Goal: Task Accomplishment & Management: Manage account settings

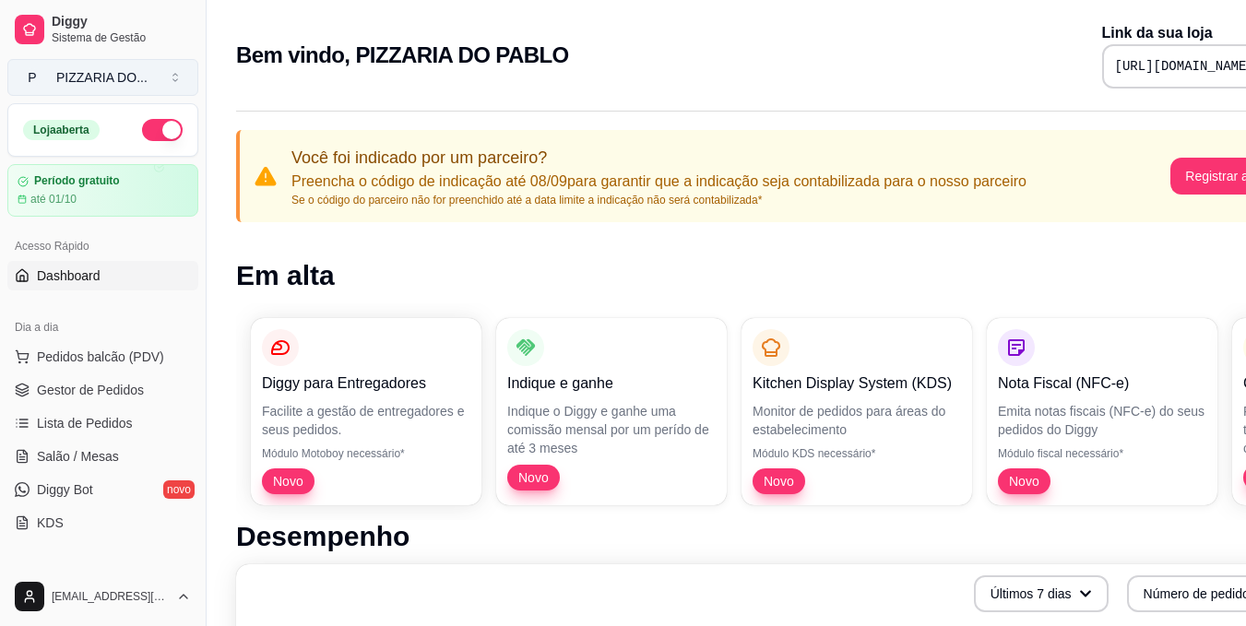
click at [186, 71] on button "P PIZZARIA DO ..." at bounding box center [102, 77] width 191 height 37
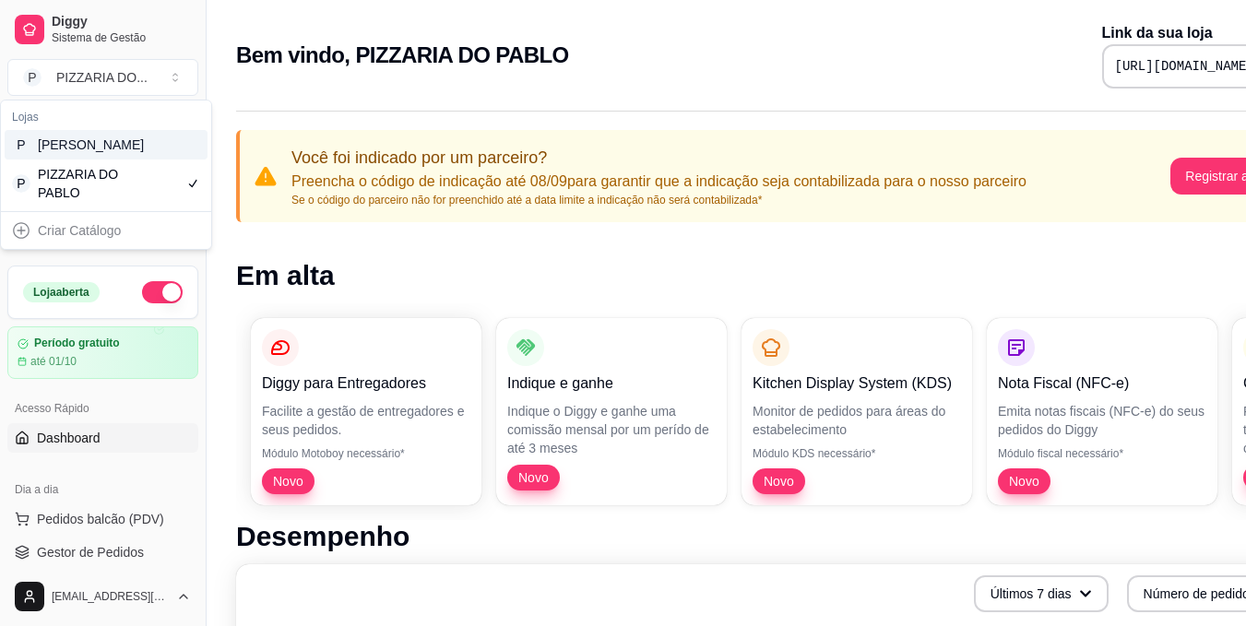
click at [161, 160] on div "P Pablo Churrascaria" at bounding box center [106, 145] width 203 height 30
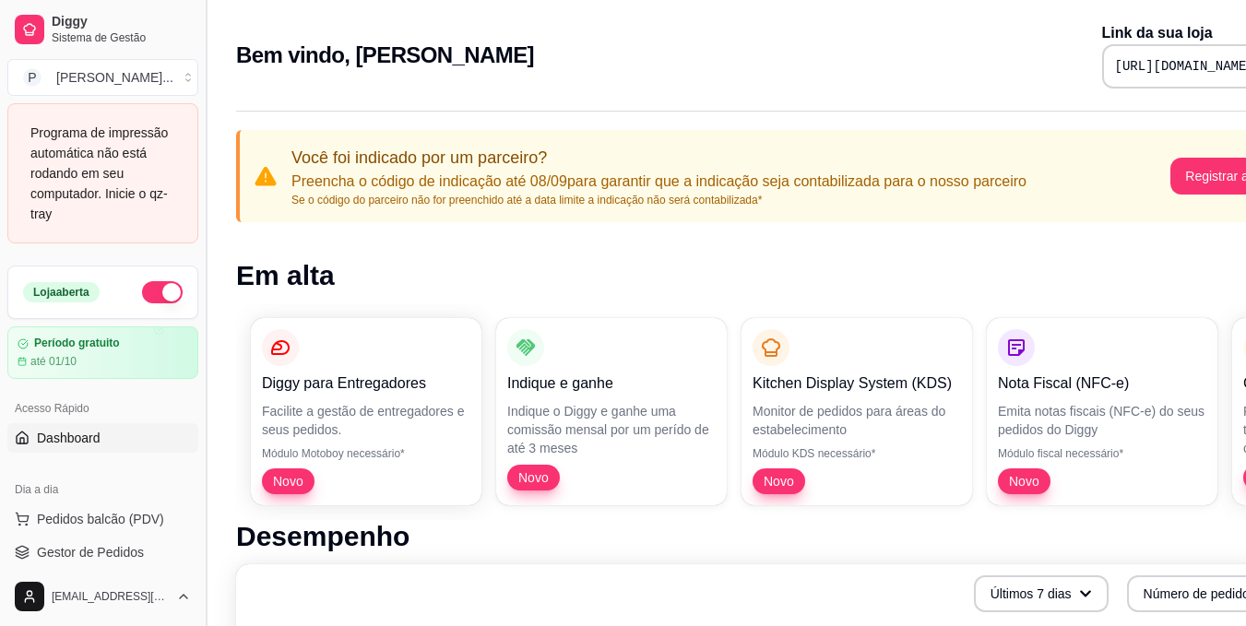
click at [198, 333] on button "Toggle Sidebar" at bounding box center [205, 313] width 15 height 626
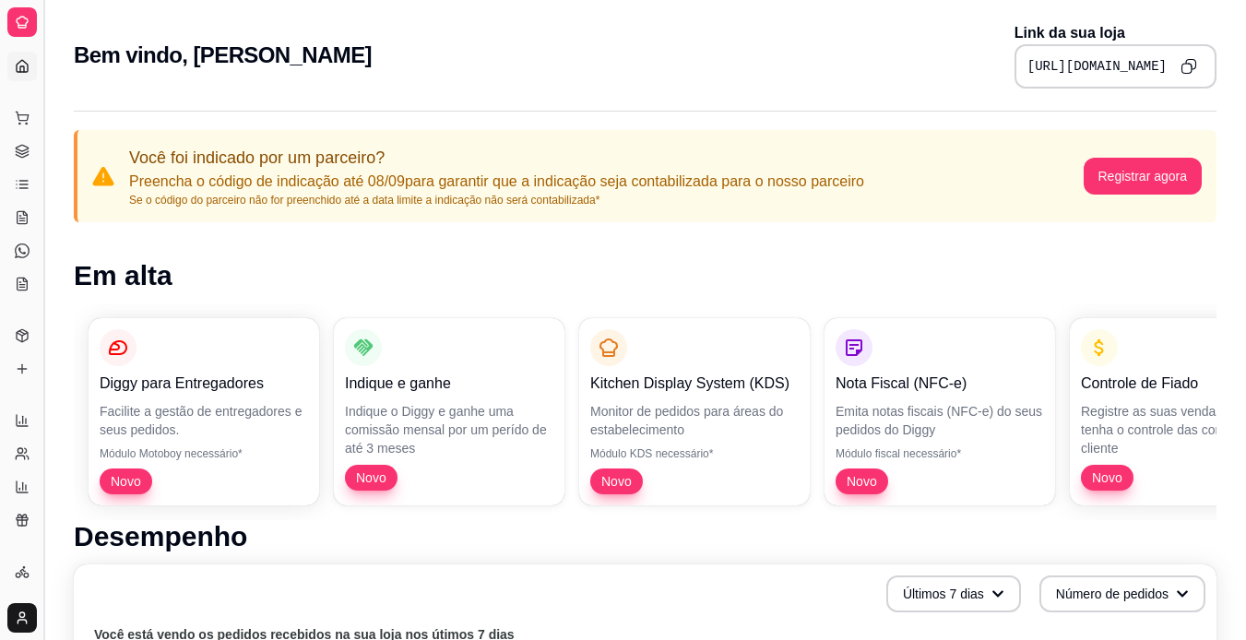
click at [41, 280] on button "Toggle Sidebar" at bounding box center [43, 320] width 15 height 640
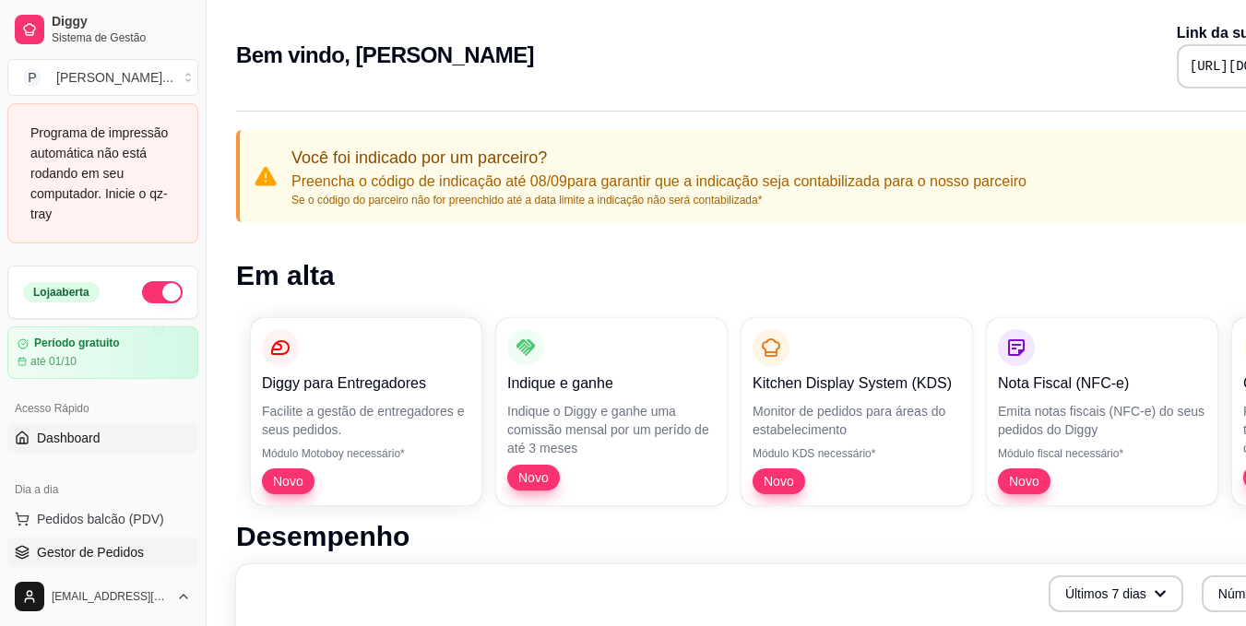
click at [151, 557] on link "Gestor de Pedidos" at bounding box center [102, 553] width 191 height 30
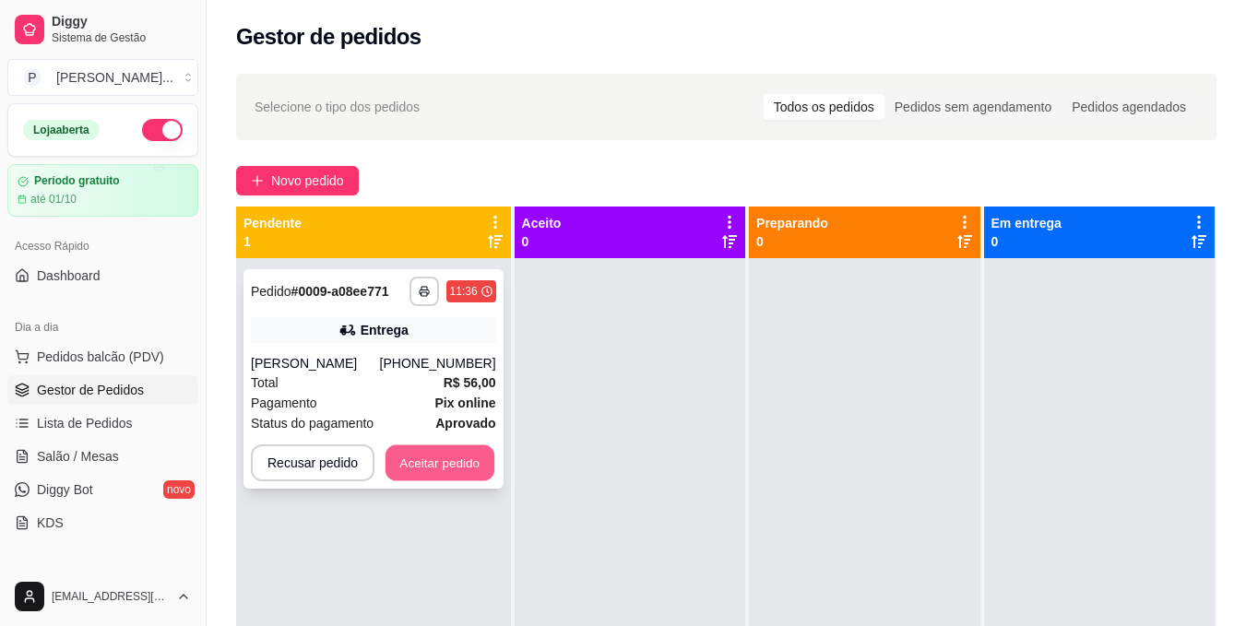
click at [449, 470] on button "Aceitar pedido" at bounding box center [439, 463] width 109 height 36
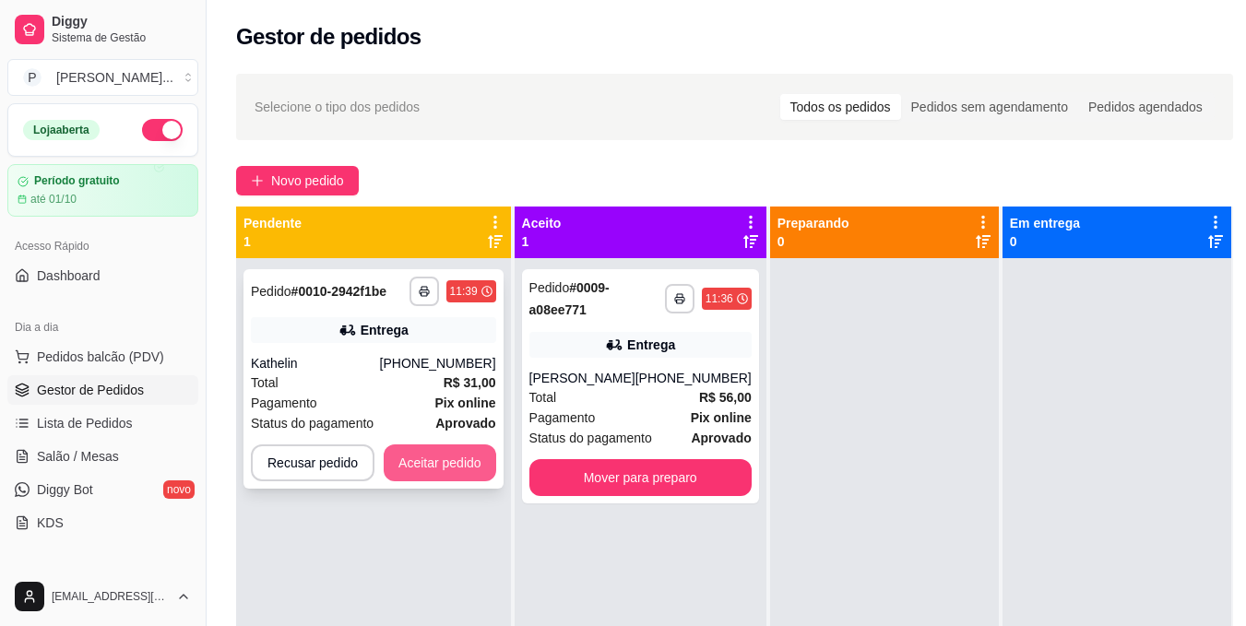
click at [454, 459] on button "Aceitar pedido" at bounding box center [440, 462] width 112 height 37
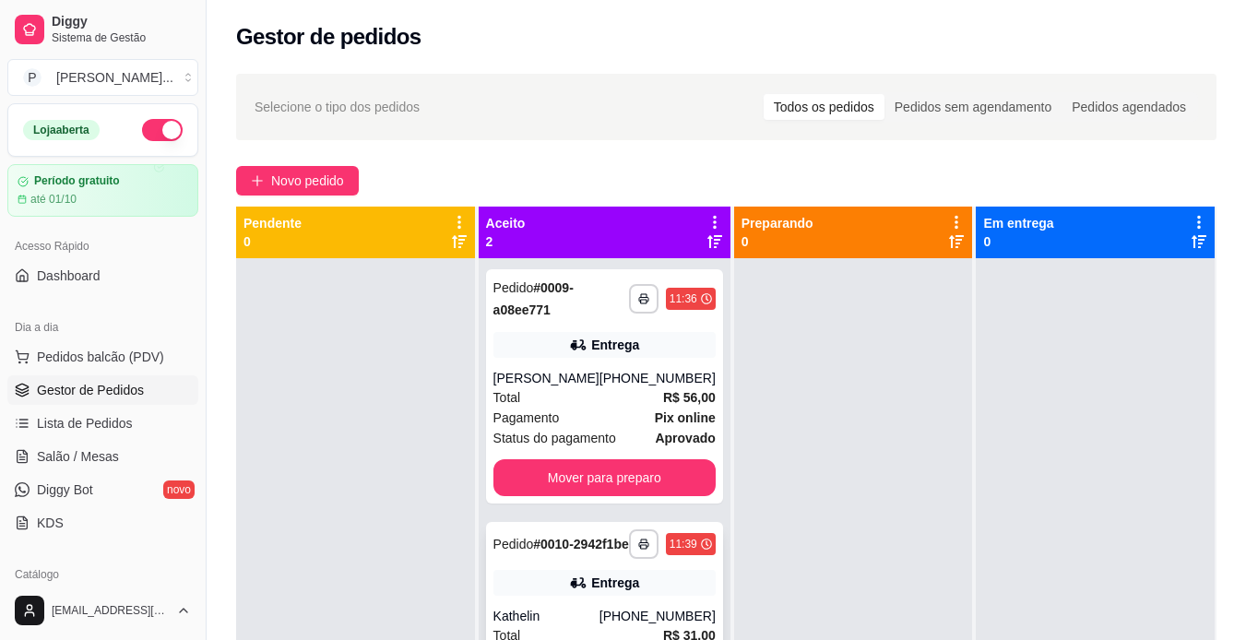
click at [575, 613] on div "**********" at bounding box center [604, 631] width 237 height 219
click at [639, 298] on icon "button" at bounding box center [643, 300] width 9 height 4
click at [594, 363] on button "IMPRESSORA" at bounding box center [580, 363] width 129 height 29
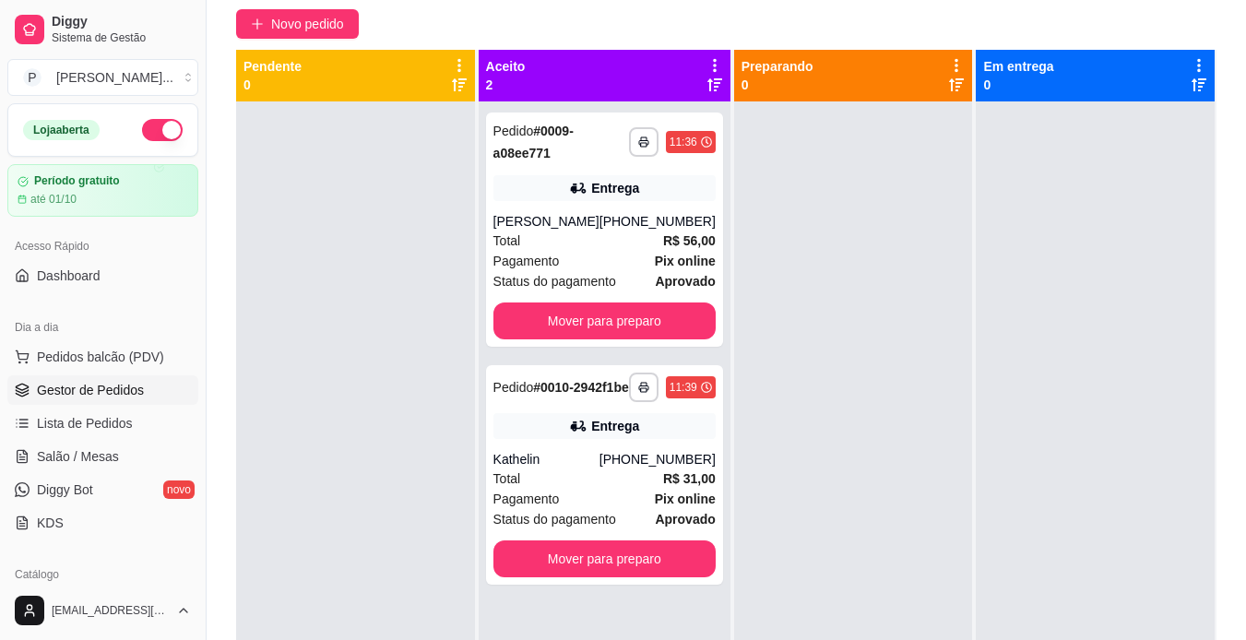
scroll to position [235, 0]
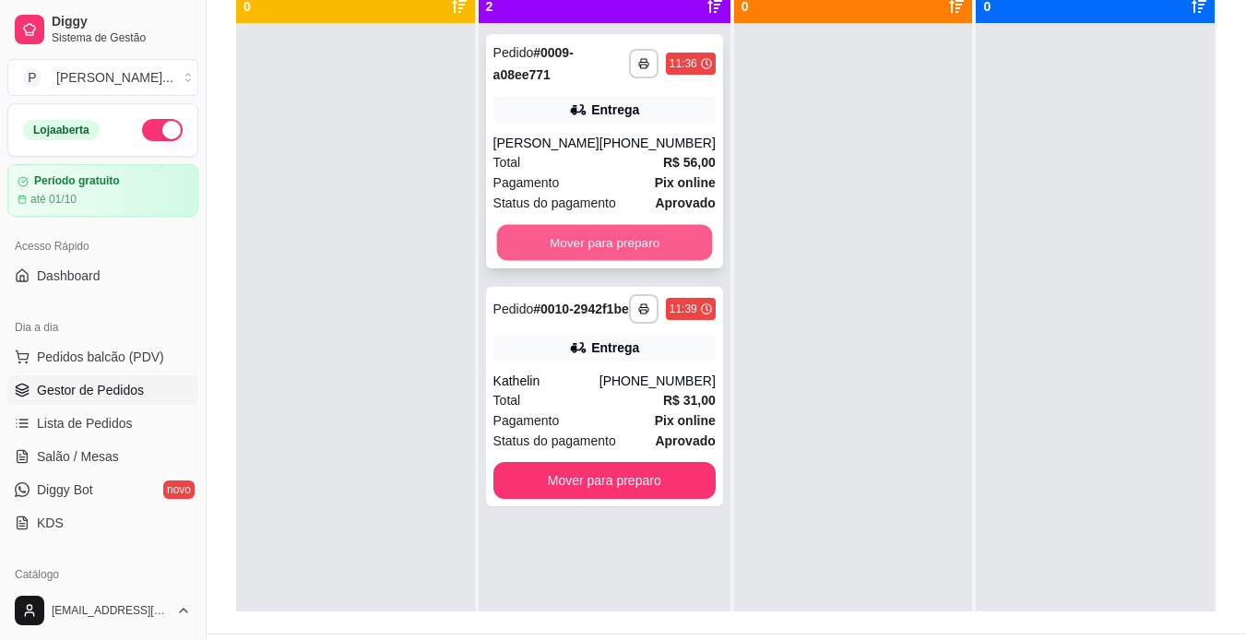
click at [649, 238] on button "Mover para preparo" at bounding box center [604, 243] width 216 height 36
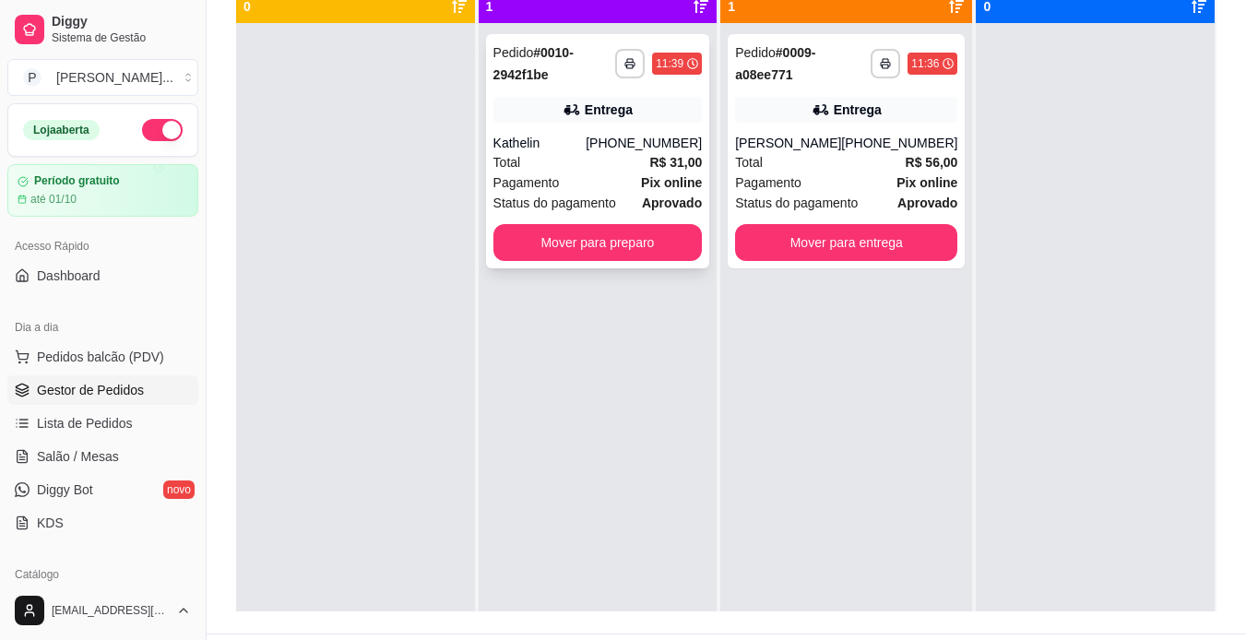
click at [655, 501] on div "**********" at bounding box center [598, 343] width 239 height 640
click at [615, 247] on button "Mover para preparo" at bounding box center [597, 243] width 203 height 36
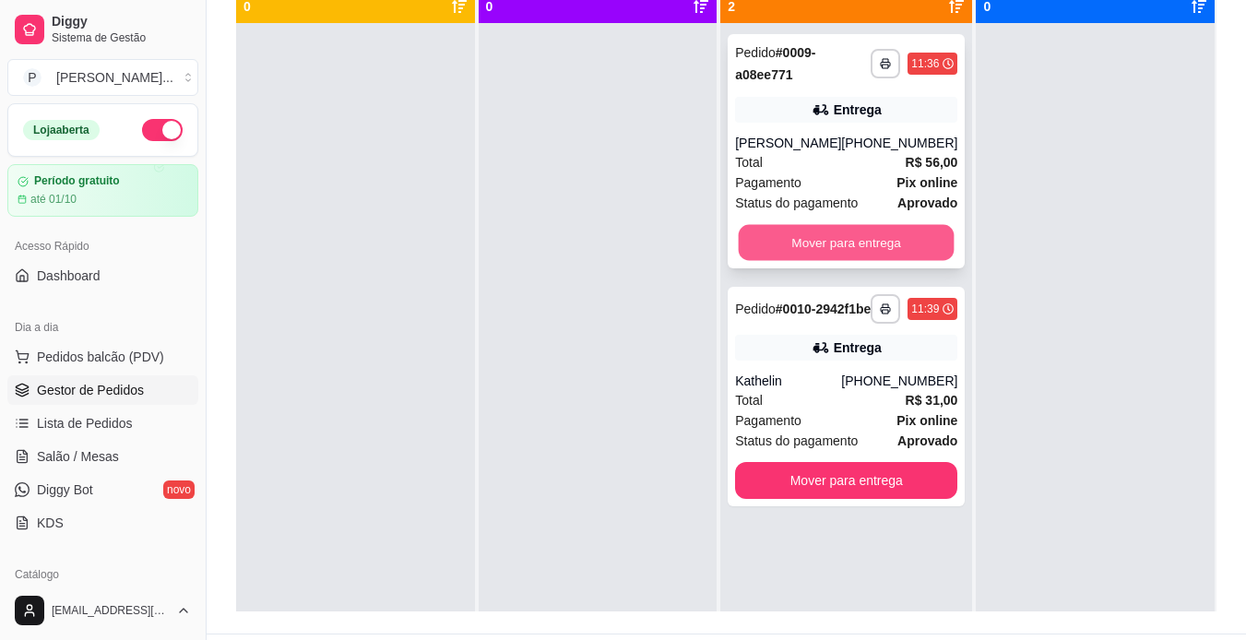
click at [842, 246] on button "Mover para entrega" at bounding box center [847, 243] width 216 height 36
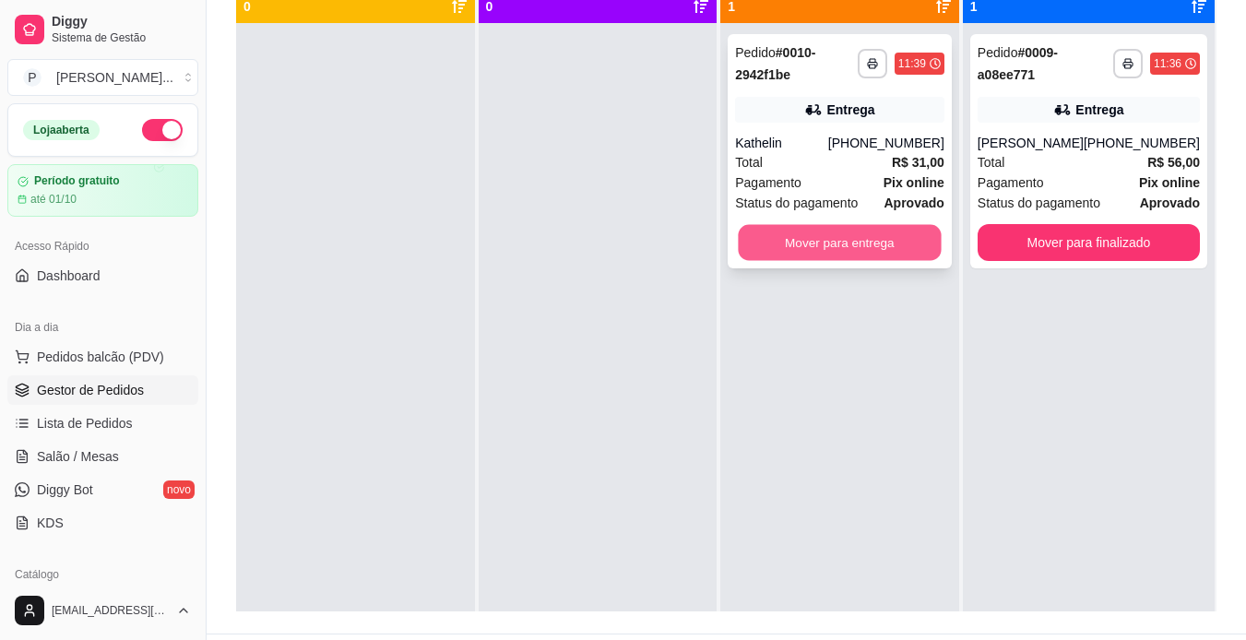
click at [833, 239] on button "Mover para entrega" at bounding box center [840, 243] width 203 height 36
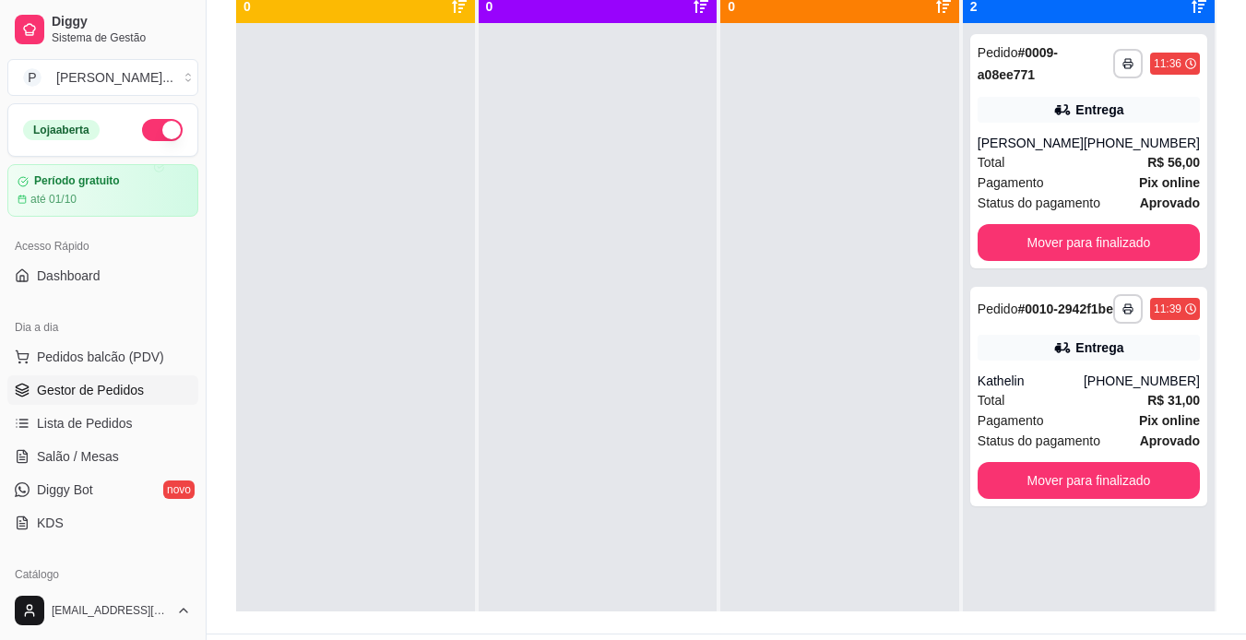
click at [503, 346] on div at bounding box center [598, 343] width 239 height 640
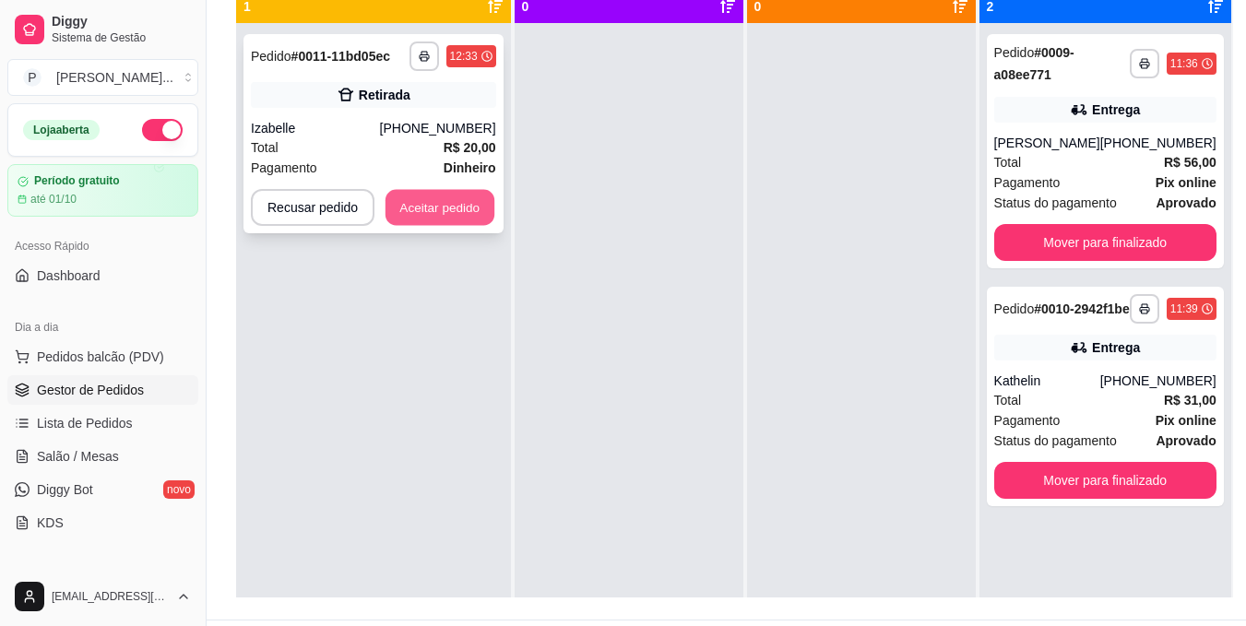
click at [447, 207] on button "Aceitar pedido" at bounding box center [439, 208] width 109 height 36
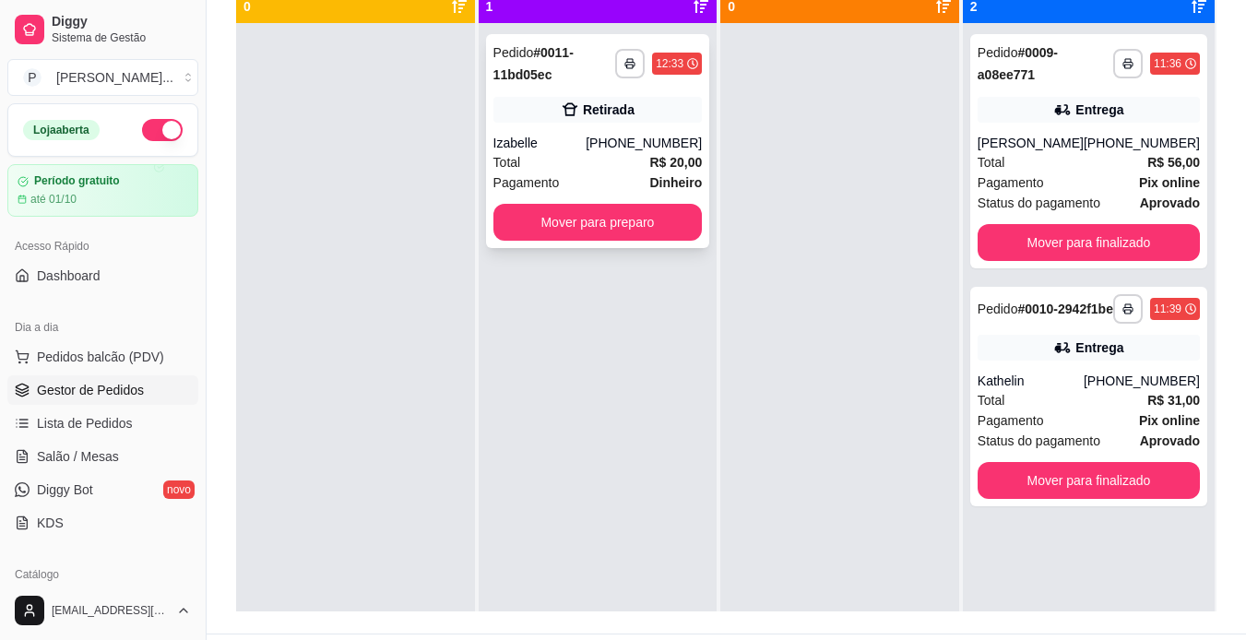
click at [586, 148] on div "Izabelle" at bounding box center [539, 143] width 93 height 18
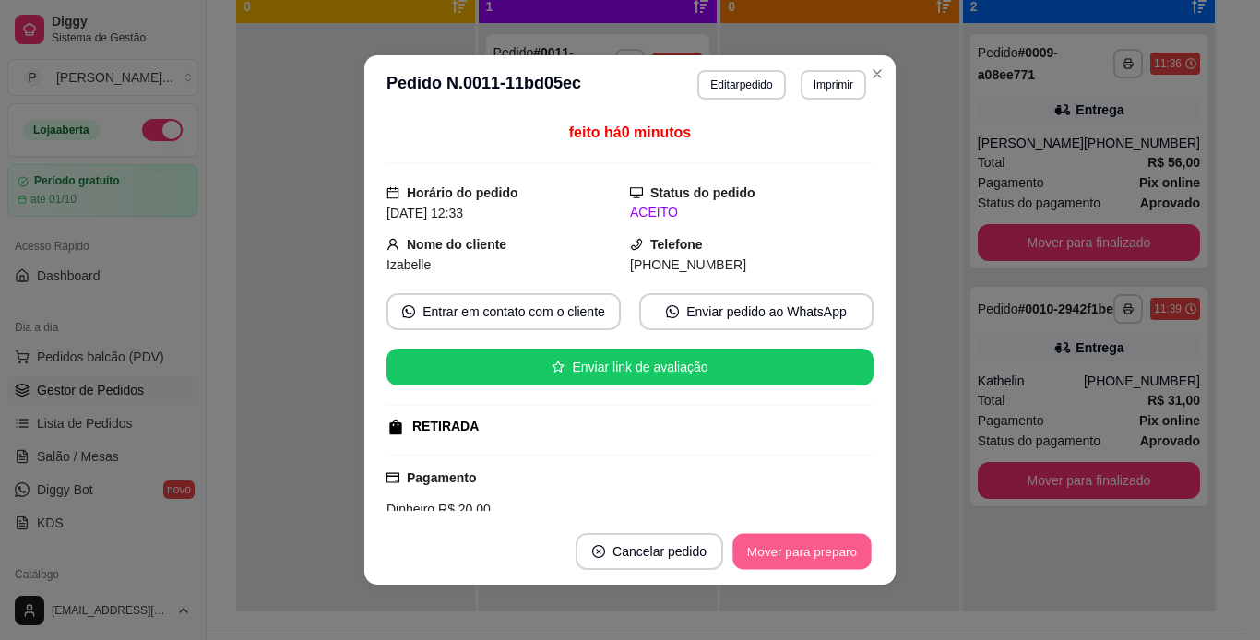
click at [811, 545] on button "Mover para preparo" at bounding box center [801, 552] width 138 height 36
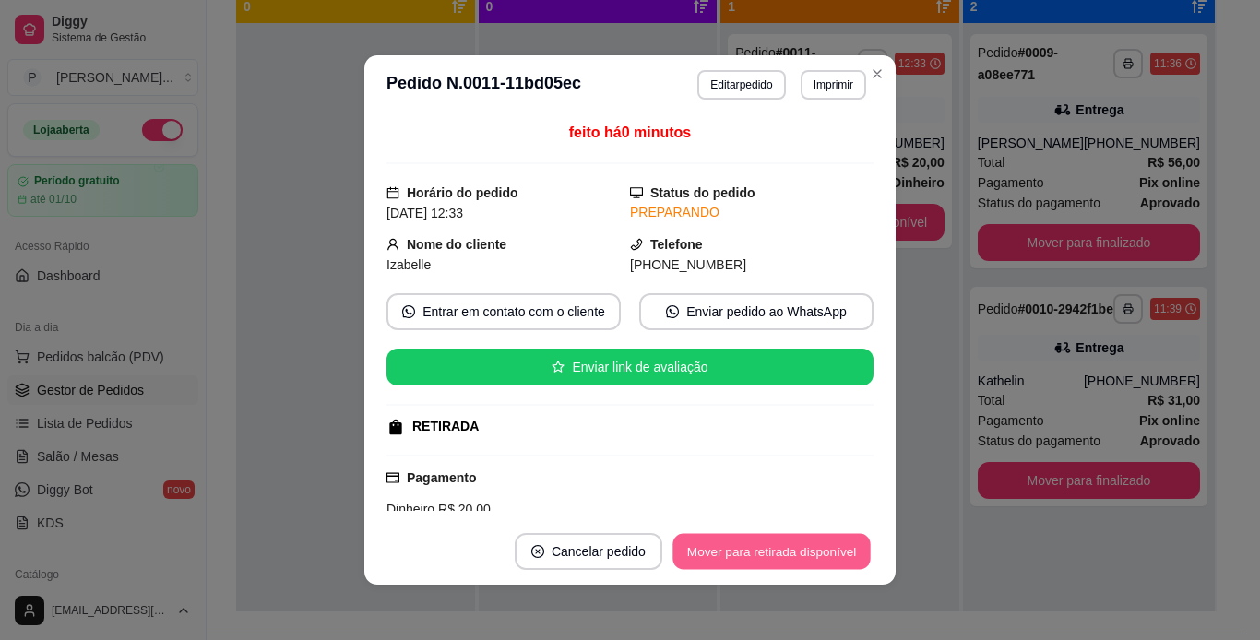
click at [811, 545] on button "Mover para retirada disponível" at bounding box center [770, 552] width 197 height 36
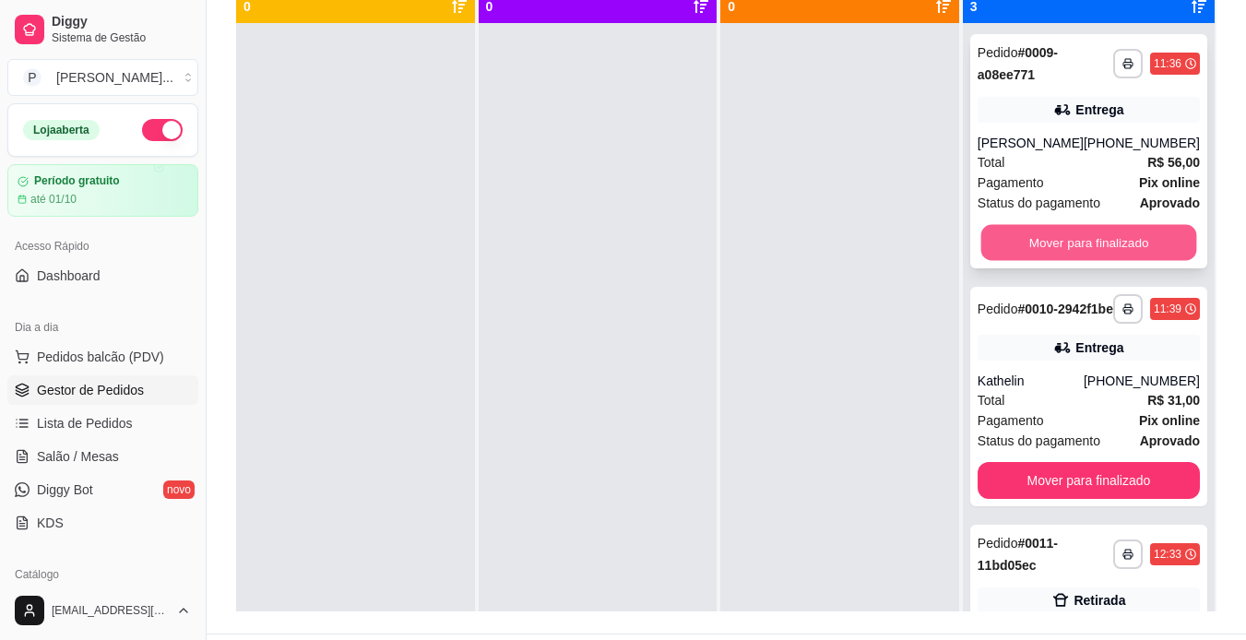
click at [1053, 234] on button "Mover para finalizado" at bounding box center [1088, 243] width 216 height 36
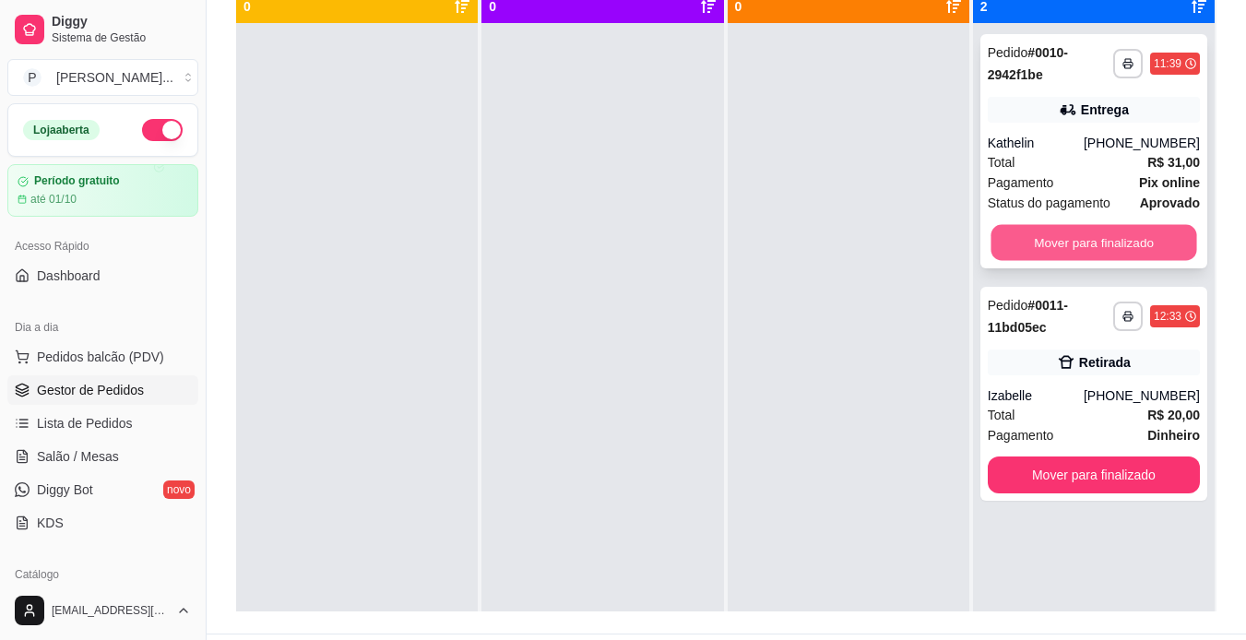
click at [1111, 248] on button "Mover para finalizado" at bounding box center [1093, 243] width 206 height 36
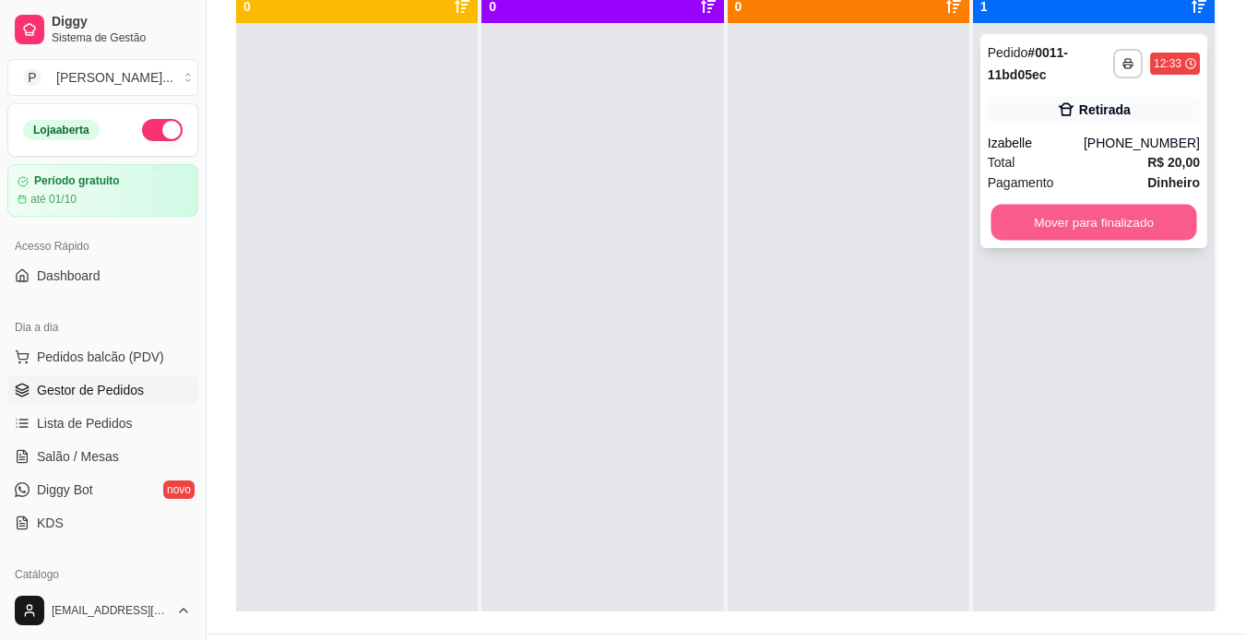
click at [1119, 225] on button "Mover para finalizado" at bounding box center [1093, 223] width 206 height 36
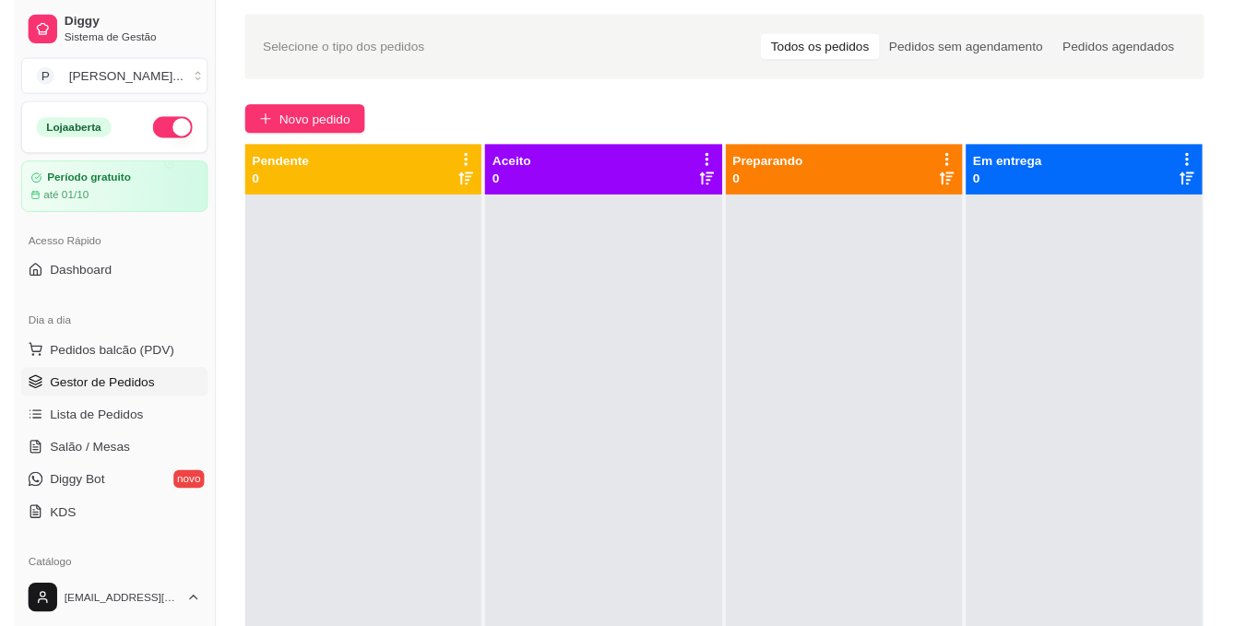
scroll to position [0, 0]
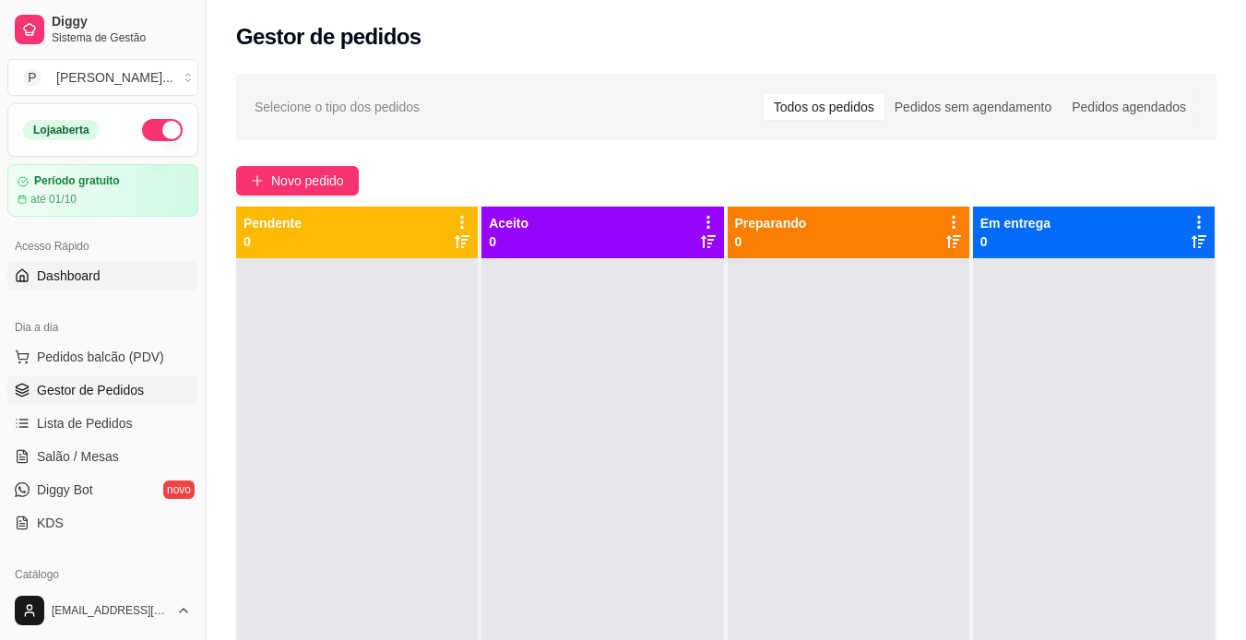
click at [100, 267] on link "Dashboard" at bounding box center [102, 276] width 191 height 30
